Goal: Use online tool/utility: Utilize a website feature to perform a specific function

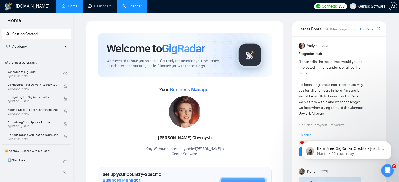
click at [139, 6] on link "Scanner" at bounding box center [131, 6] width 19 height 4
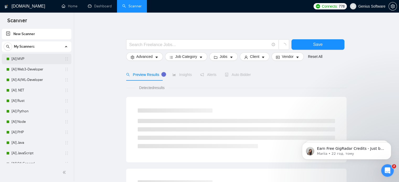
click at [27, 57] on link "[AI] MVP" at bounding box center [37, 59] width 50 height 10
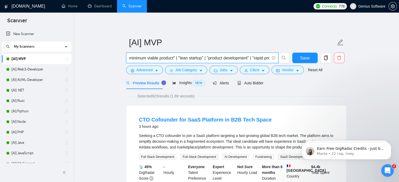
scroll to position [0, 551]
drag, startPoint x: 165, startPoint y: 57, endPoint x: 276, endPoint y: 56, distance: 110.3
click at [276, 56] on span "(mvp*) | "(MVP)" | "Minimum valuable product" | "Minimum viable product" | star…" at bounding box center [202, 58] width 152 height 10
